Goal: Transaction & Acquisition: Obtain resource

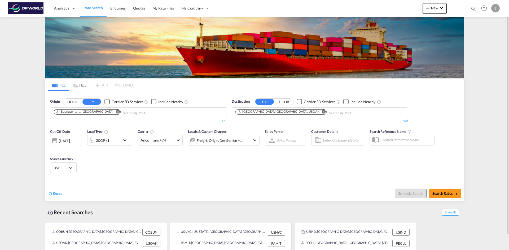
click at [116, 111] on md-icon "Remove" at bounding box center [118, 112] width 4 height 4
click at [62, 112] on body "Analytics Dashboard Rate Search Enquiries Quotes My Rate Files My Company" at bounding box center [254, 125] width 509 height 250
click at [69, 117] on body "Analytics Dashboard Rate Search Enquiries Quotes My Rate Files My Company" at bounding box center [254, 125] width 509 height 250
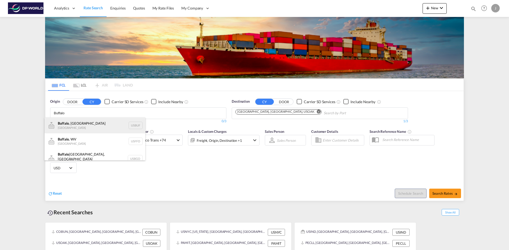
type input "Buffalo"
click at [63, 125] on div "[GEOGRAPHIC_DATA] , [GEOGRAPHIC_DATA] [GEOGRAPHIC_DATA] USBUF" at bounding box center [95, 126] width 101 height 16
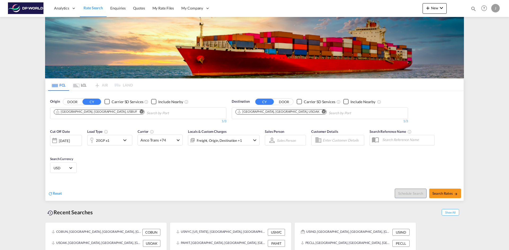
click at [322, 112] on md-icon "Remove" at bounding box center [324, 112] width 4 height 4
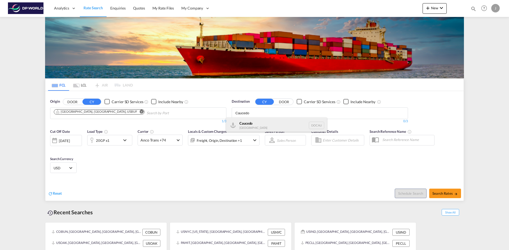
type input "Caucedo"
click at [244, 124] on div "Caucedo [GEOGRAPHIC_DATA] DOCAU" at bounding box center [276, 126] width 101 height 16
click at [54, 141] on div at bounding box center [54, 140] width 8 height 11
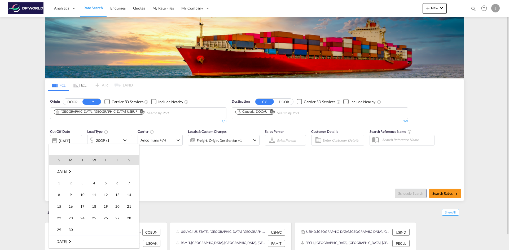
scroll to position [211, 0]
click at [83, 192] on span "9" at bounding box center [82, 195] width 11 height 11
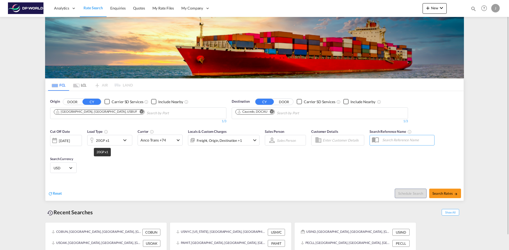
click at [100, 139] on div "20GP x1" at bounding box center [103, 140] width 14 height 7
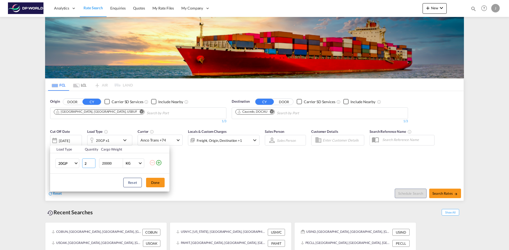
click at [93, 162] on input "2" at bounding box center [88, 164] width 13 height 10
click at [93, 162] on input "3" at bounding box center [88, 164] width 13 height 10
click at [93, 162] on input "4" at bounding box center [88, 164] width 13 height 10
type input "5"
click at [93, 162] on input "5" at bounding box center [88, 164] width 13 height 10
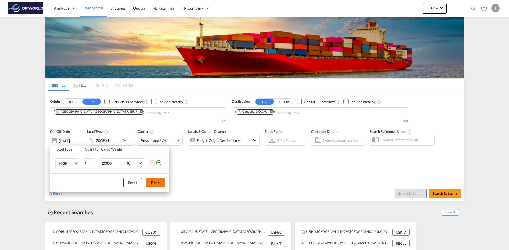
click at [157, 184] on button "Done" at bounding box center [155, 183] width 19 height 10
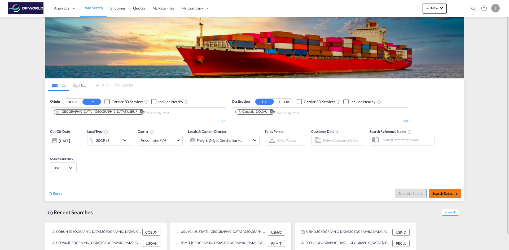
click at [450, 193] on span "Search Rates" at bounding box center [444, 194] width 25 height 4
type input "USBUF to DOCAU / [DATE]"
